Goal: Information Seeking & Learning: Learn about a topic

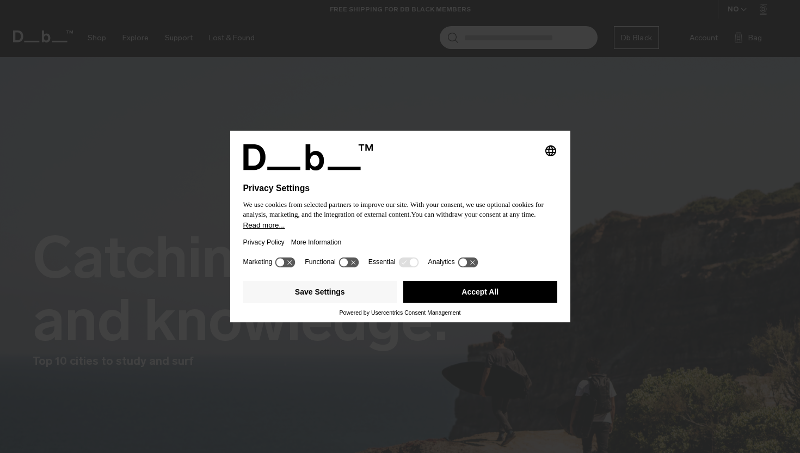
click at [473, 303] on button "Accept All" at bounding box center [480, 292] width 154 height 22
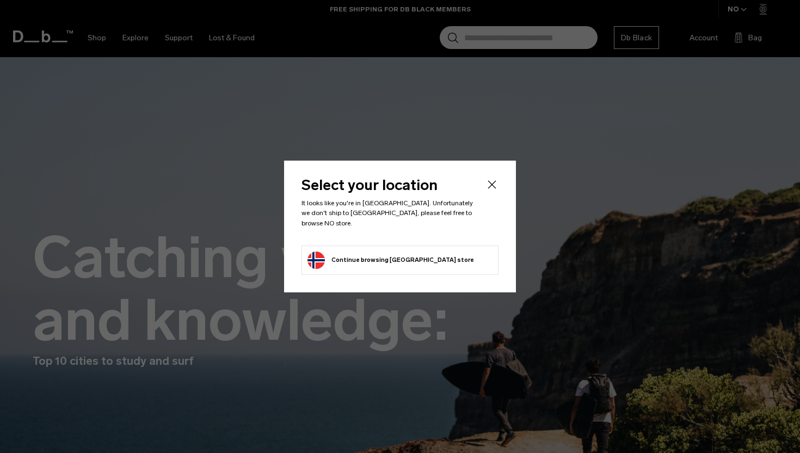
click at [486, 189] on icon "Close" at bounding box center [492, 184] width 13 height 13
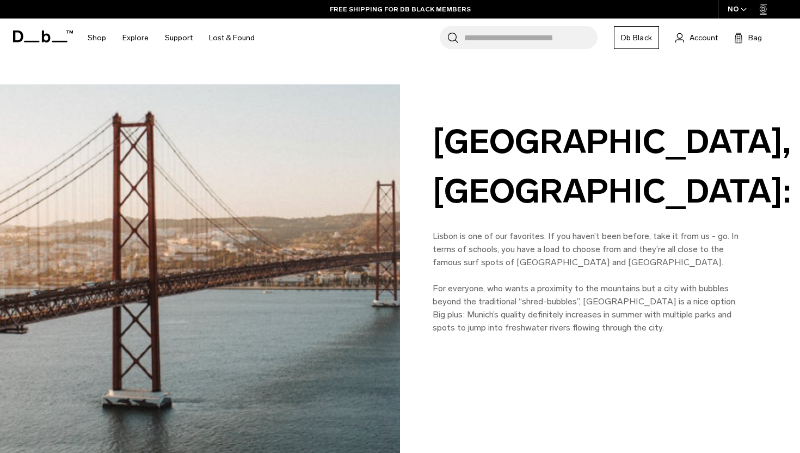
scroll to position [616, 0]
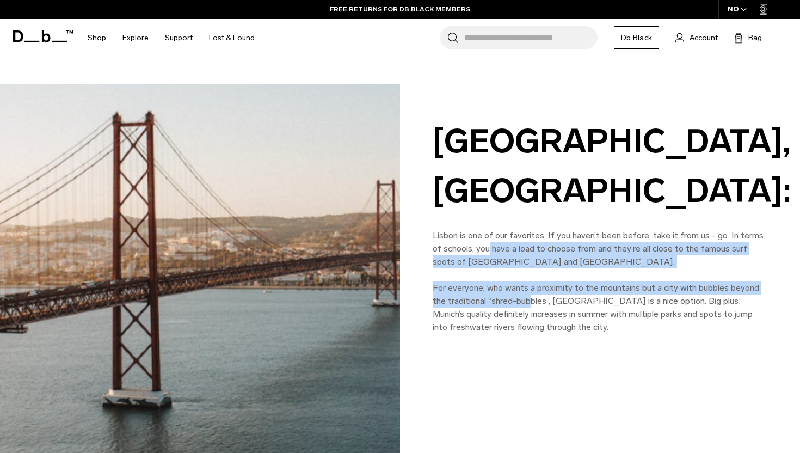
drag, startPoint x: 480, startPoint y: 194, endPoint x: 529, endPoint y: 262, distance: 84.2
click at [529, 262] on div "Lisbon is one of our favorites. If you haven’t been before, take it from us - g…" at bounding box center [600, 281] width 335 height 105
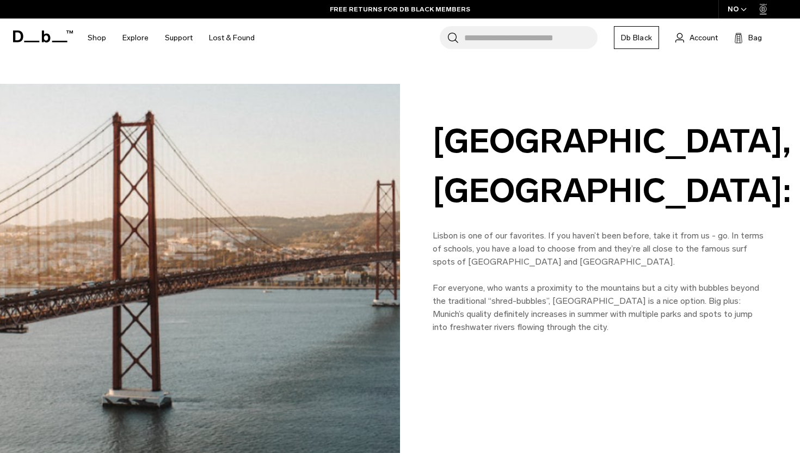
click at [538, 282] on p "For everyone, who wants a proximity to the mountains but a city with bubbles be…" at bounding box center [600, 308] width 335 height 52
click at [477, 229] on p "Lisbon is one of our favorites. If you haven’t been before, take it from us - g…" at bounding box center [600, 248] width 335 height 39
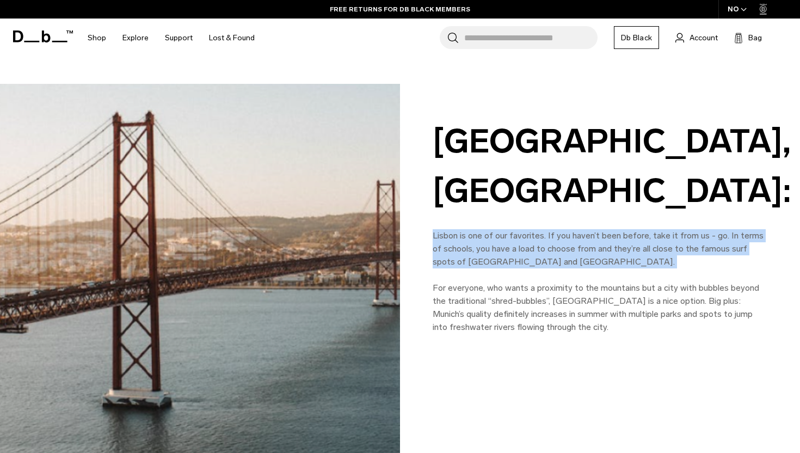
click at [477, 229] on p "Lisbon is one of our favorites. If you haven’t been before, take it from us - g…" at bounding box center [600, 248] width 335 height 39
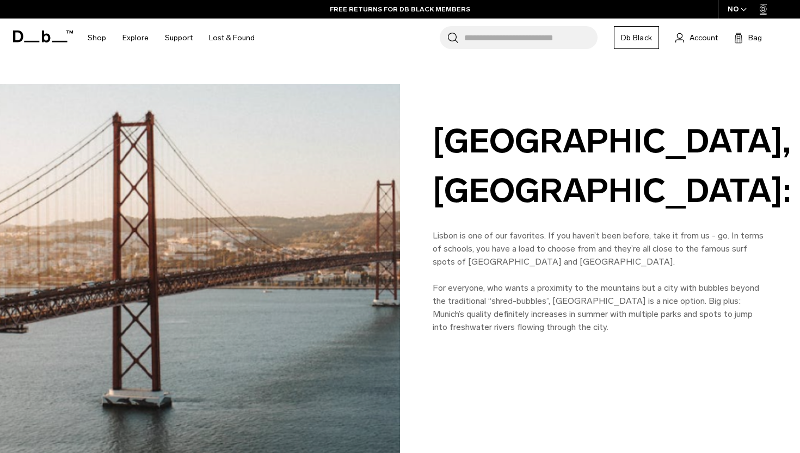
click at [496, 282] on p "For everyone, who wants a proximity to the mountains but a city with bubbles be…" at bounding box center [600, 308] width 335 height 52
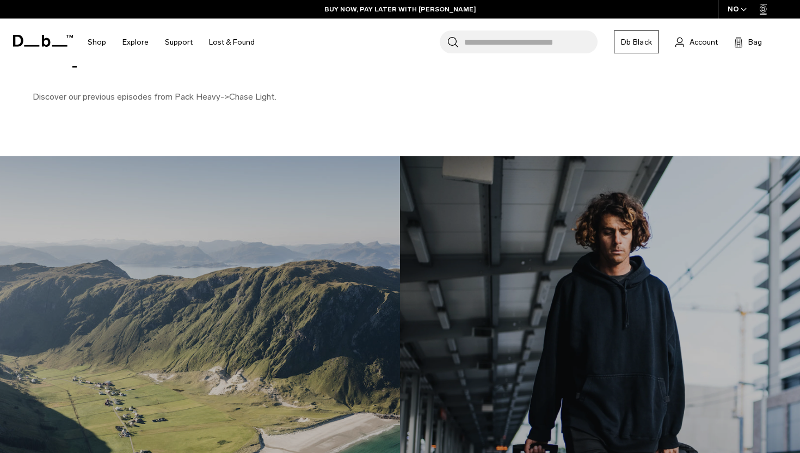
scroll to position [6093, 0]
